Goal: Task Accomplishment & Management: Complete application form

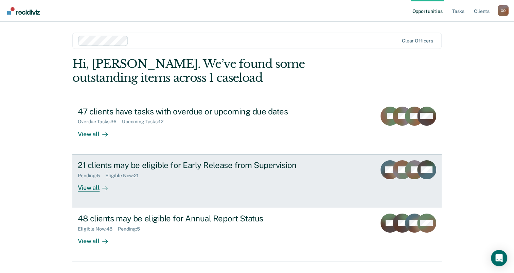
click at [165, 175] on div "Pending : 5 Eligible Now : 21" at bounding box center [197, 174] width 238 height 8
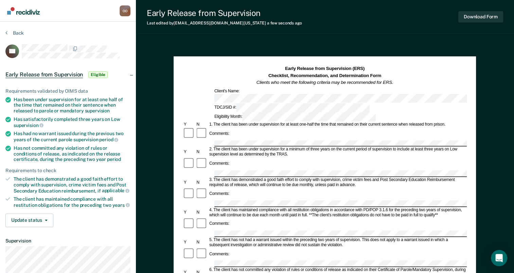
drag, startPoint x: 519, startPoint y: 206, endPoint x: 406, endPoint y: 20, distance: 217.2
click at [406, 20] on div "Early Release from Supervision Last edited by [PERSON_NAME][EMAIL_ADDRESS][PERS…" at bounding box center [325, 17] width 378 height 34
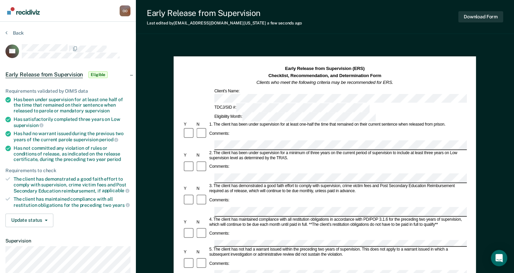
click at [304, 227] on div "Comments:" at bounding box center [325, 233] width 284 height 13
click at [484, 15] on button "Download Form" at bounding box center [480, 16] width 45 height 11
